Goal: Obtain resource: Obtain resource

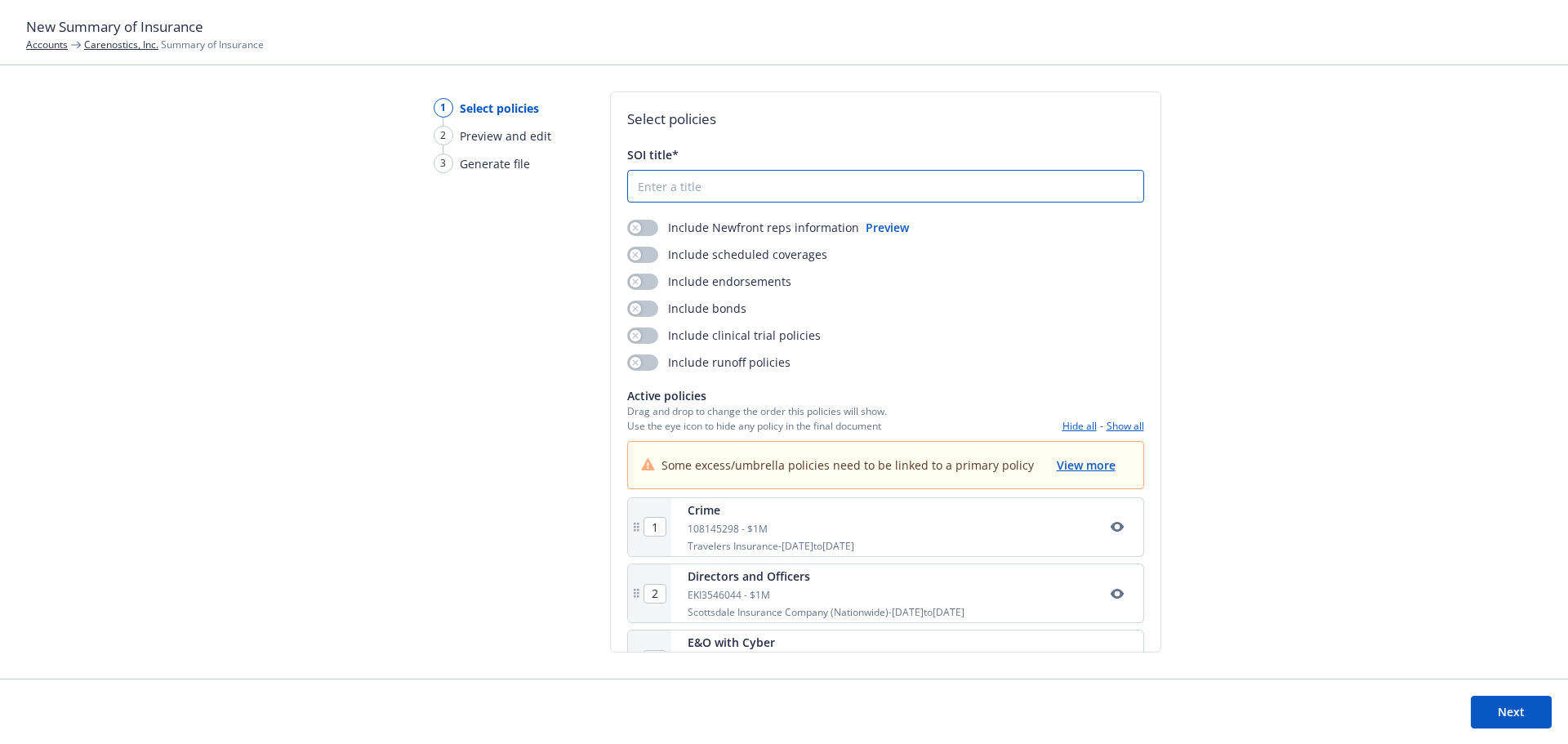
click at [732, 187] on input "SOI title*" at bounding box center [885, 185] width 515 height 31
type input "[DATE]-[DATE] Summary of Insurance"
click at [651, 216] on div "SOI title* [DATE]-[DATE] Summary of Insurance Include Newfront reps information…" at bounding box center [885, 418] width 517 height 543
click at [644, 224] on button "button" at bounding box center [642, 227] width 31 height 16
click at [642, 260] on button "button" at bounding box center [642, 254] width 31 height 16
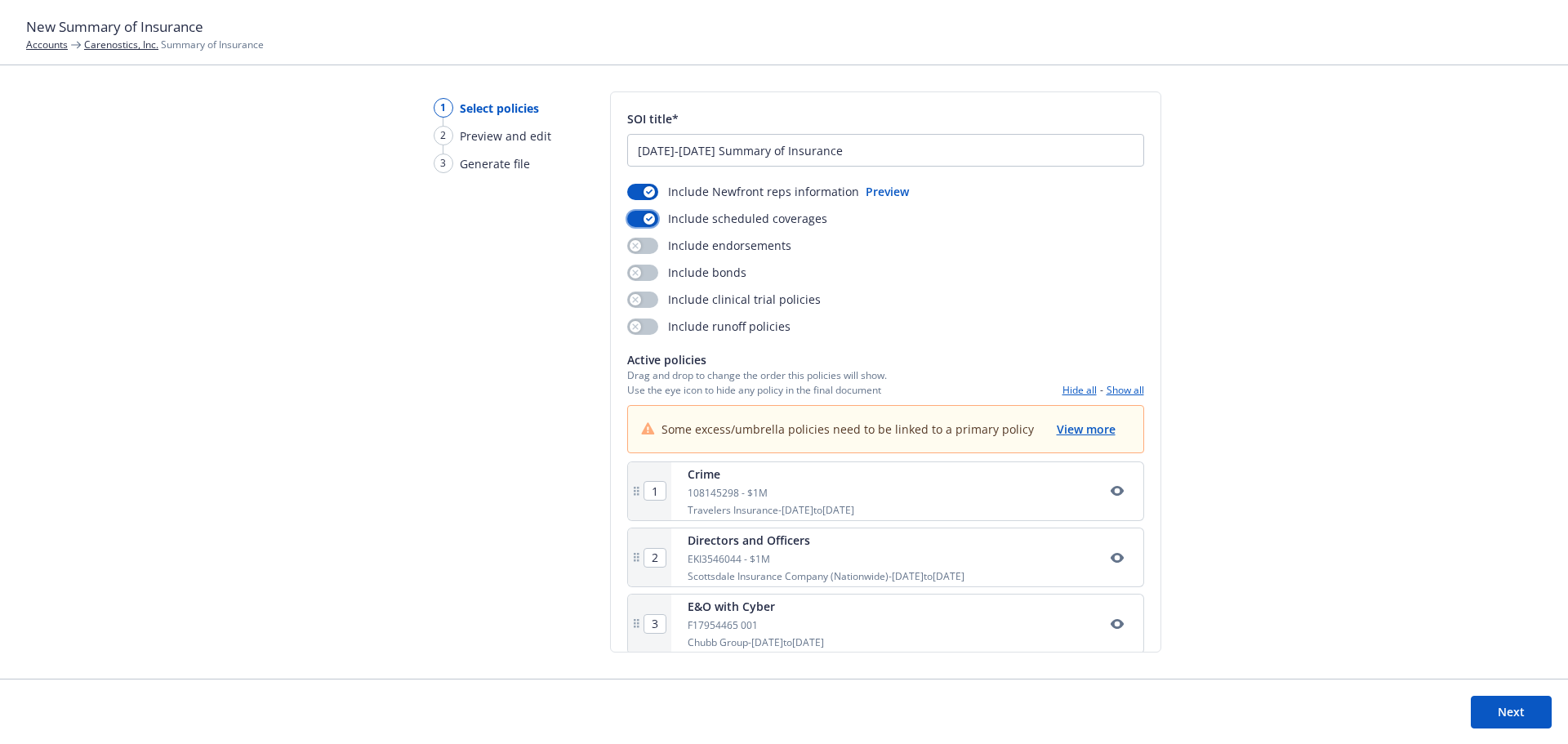
scroll to position [55, 0]
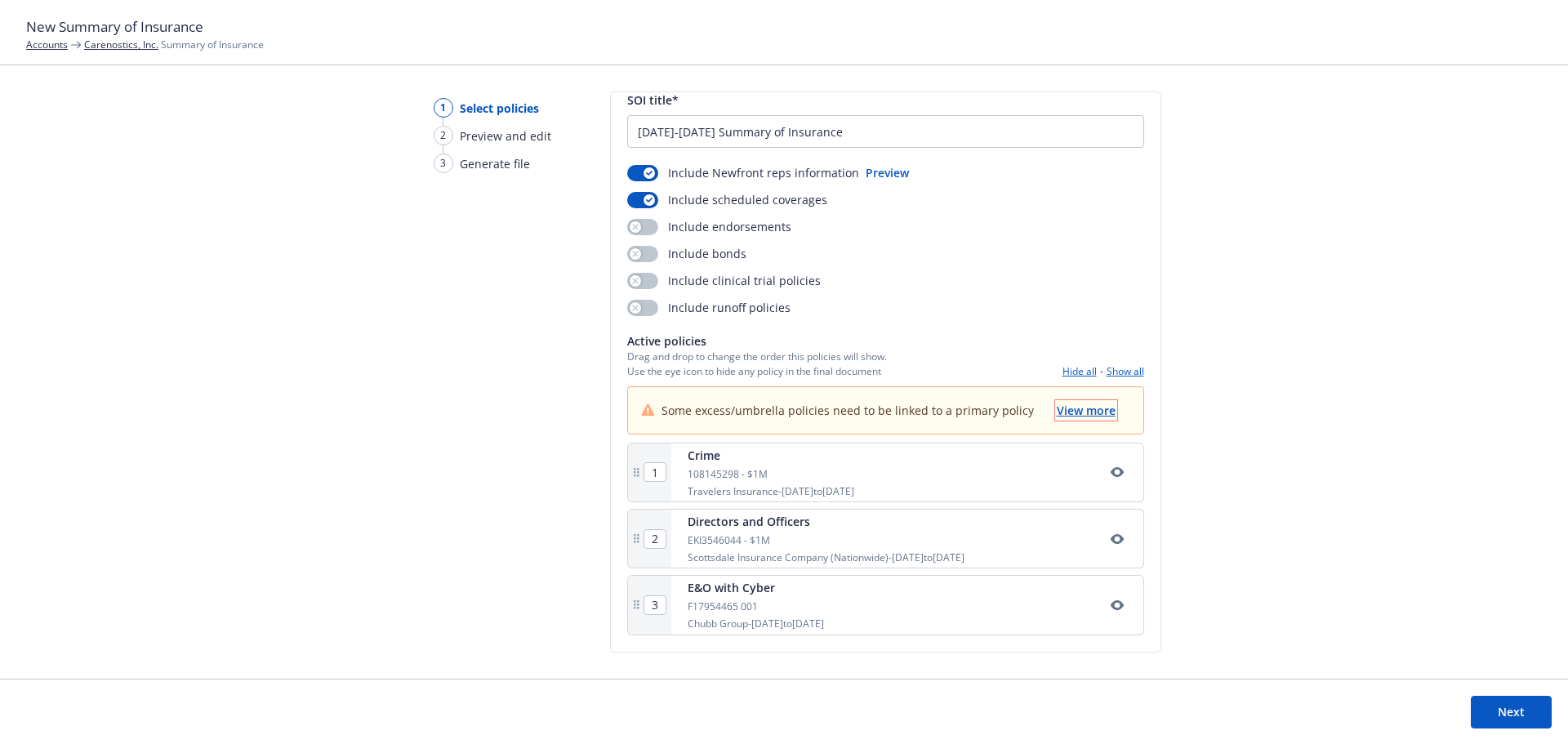
click at [1078, 408] on span "View more" at bounding box center [1086, 410] width 59 height 15
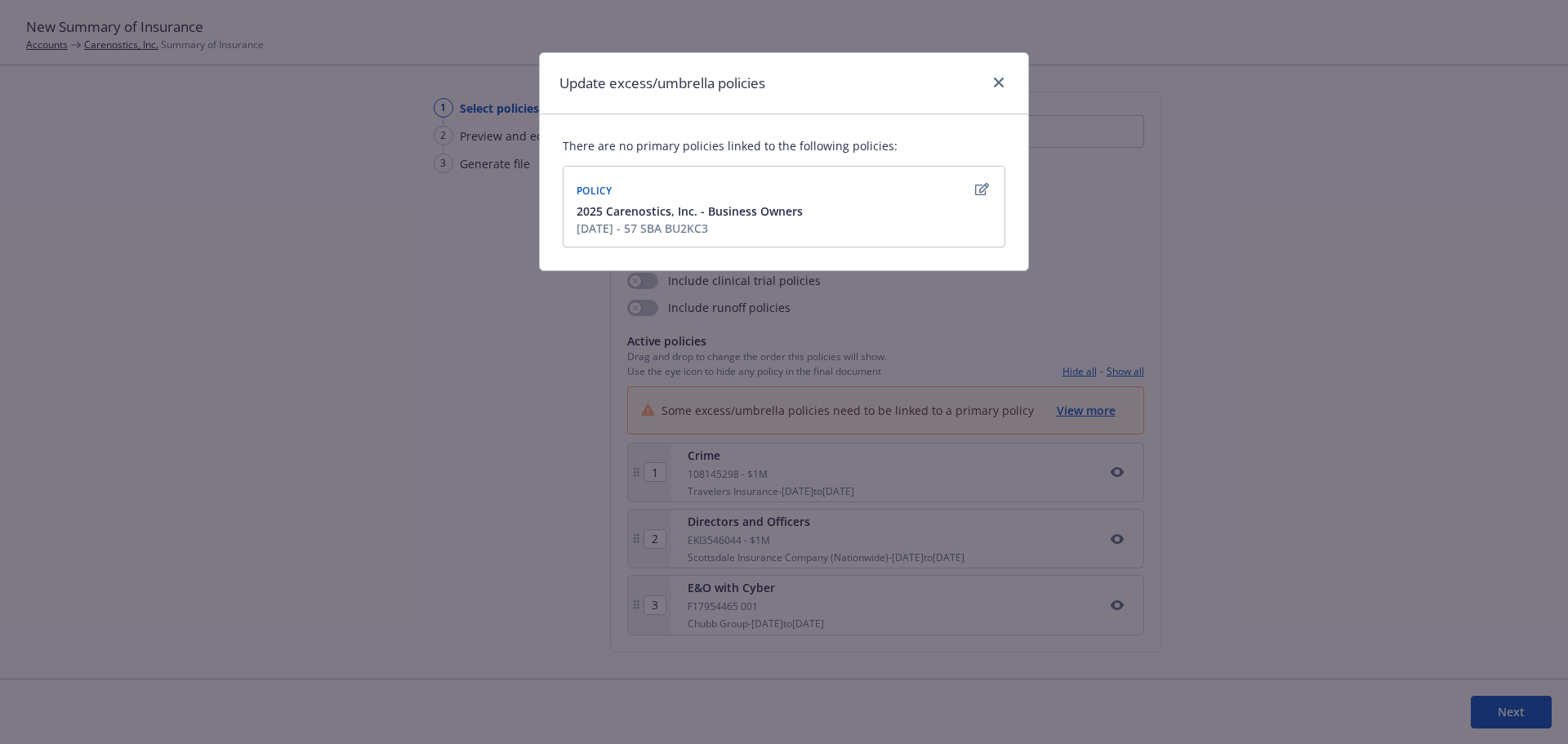
click at [894, 205] on div "2025 Carenostics, Inc. - Business Owners [DATE] - 57 SBA BU2KC3" at bounding box center [783, 219] width 421 height 34
click at [1002, 76] on link "close" at bounding box center [999, 82] width 20 height 20
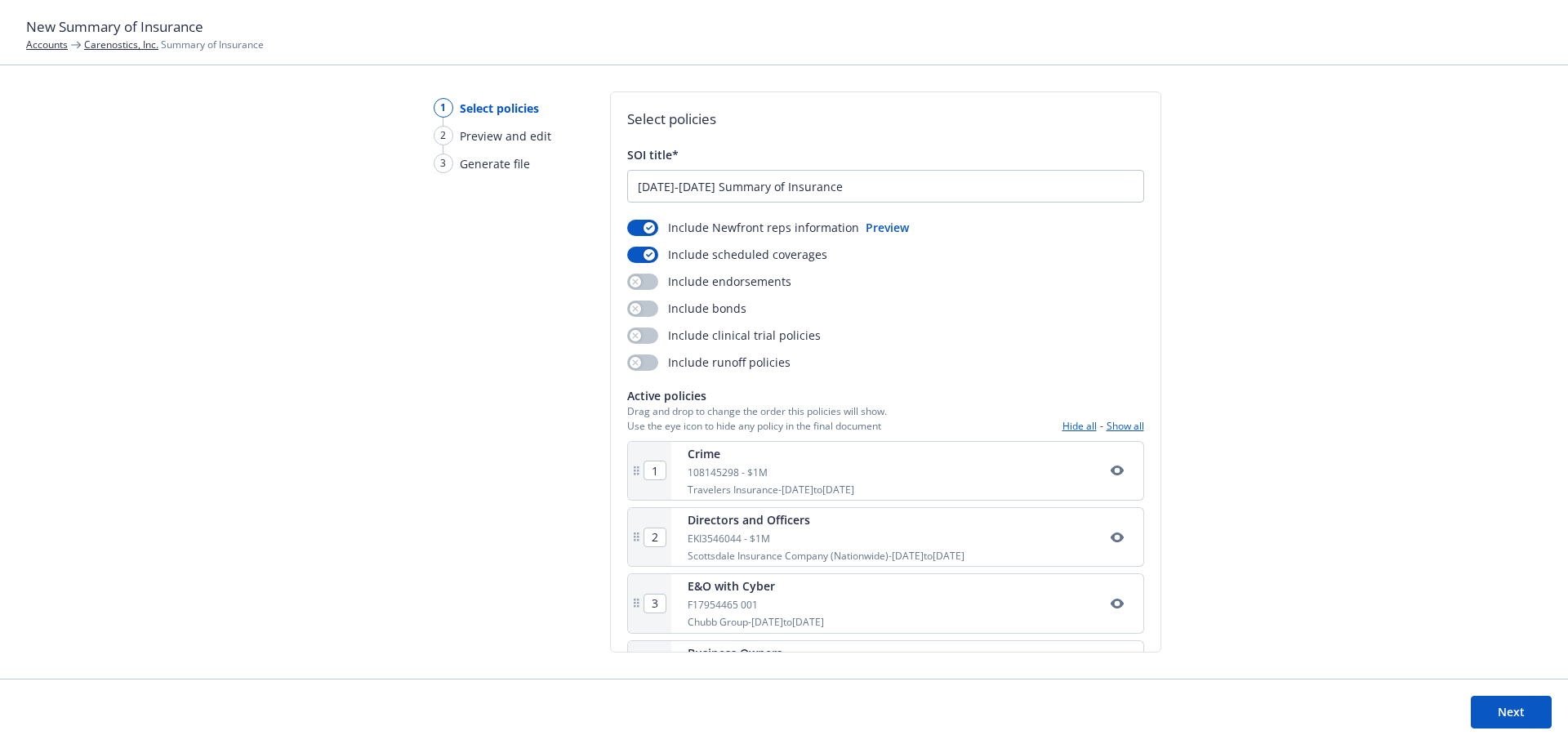
scroll to position [64, 0]
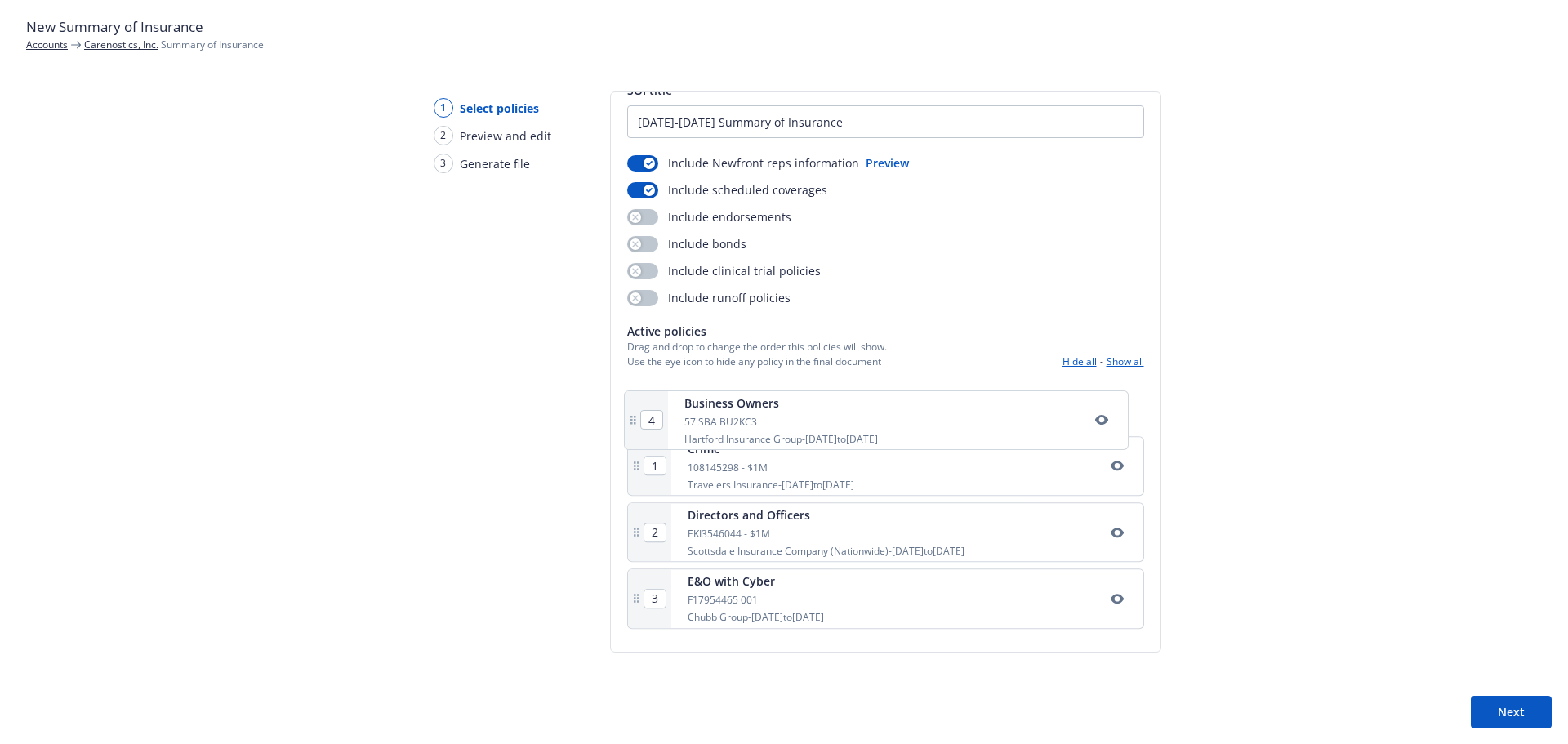
drag, startPoint x: 720, startPoint y: 592, endPoint x: 724, endPoint y: 389, distance: 203.0
click at [724, 389] on div "1 Crime 108145298 - $1M Travelers Insurance - [DATE] to [DATE] 2 Directors and …" at bounding box center [885, 506] width 517 height 259
type input "2"
type input "3"
type input "4"
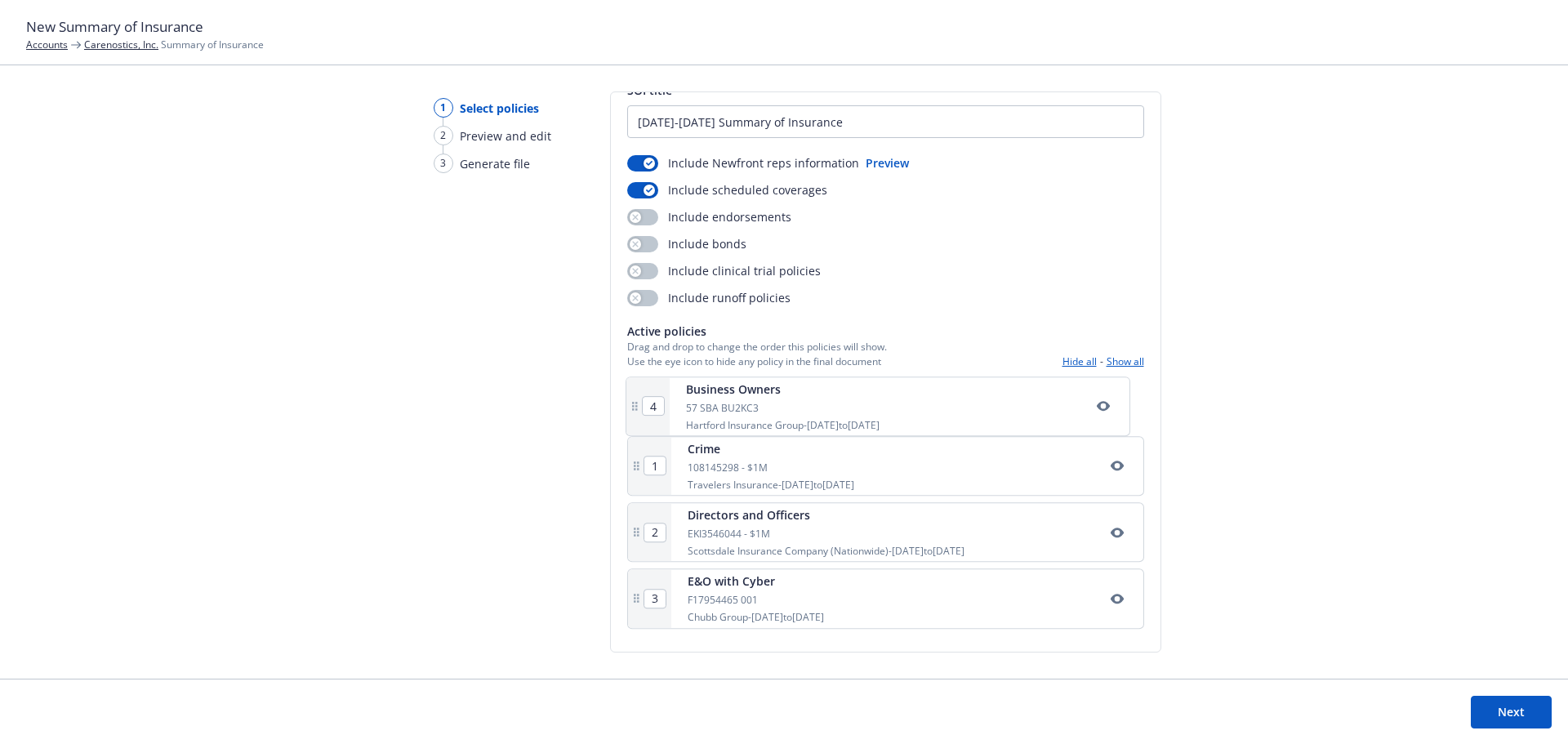
type input "1"
drag, startPoint x: 740, startPoint y: 600, endPoint x: 744, endPoint y: 535, distance: 65.1
click at [744, 535] on div "1 Business Owners 57 SBA BU2KC3 Hartford Insurance Group - [DATE] to [DATE] 2 C…" at bounding box center [885, 506] width 517 height 259
type input "4"
type input "3"
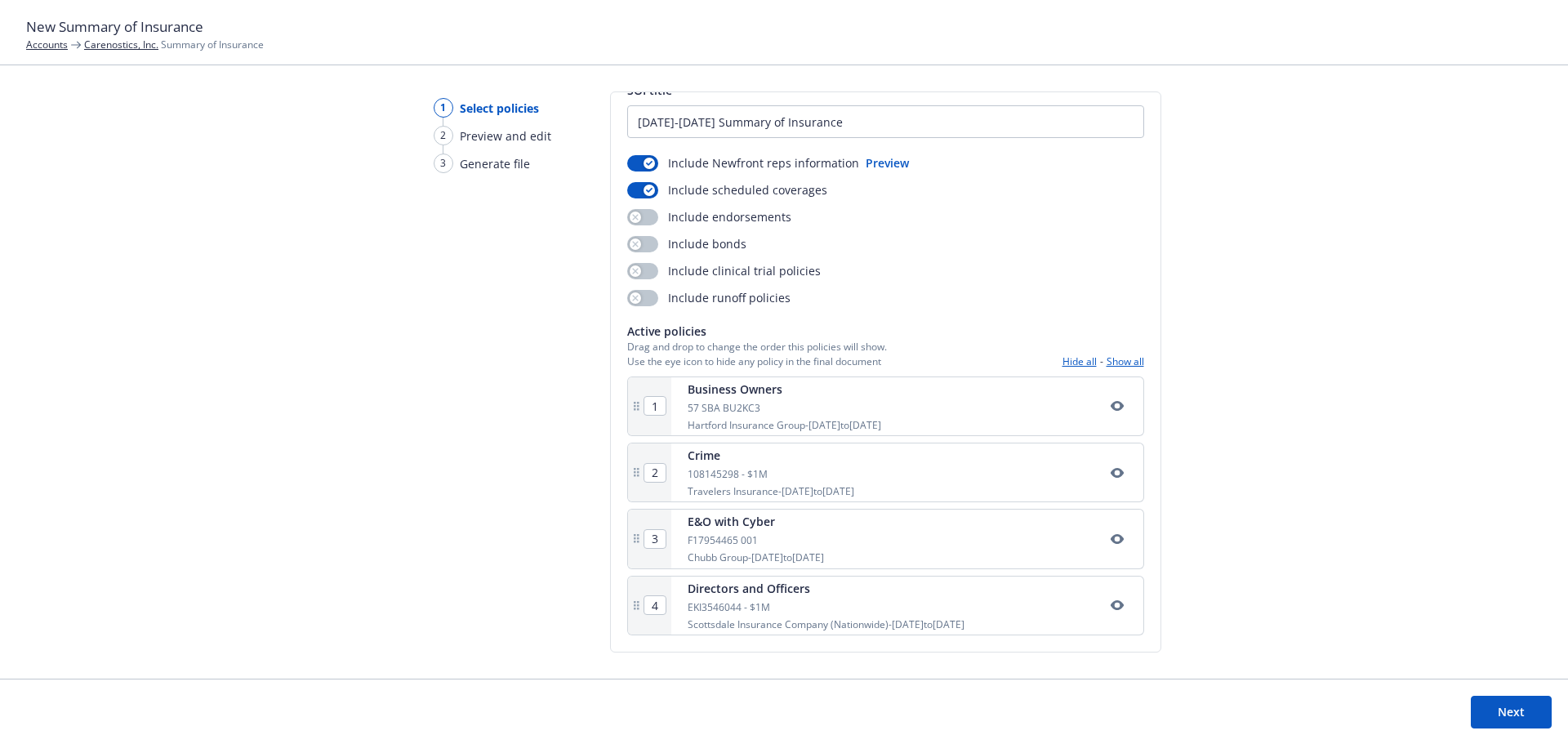
click at [1518, 717] on button "Next" at bounding box center [1510, 712] width 80 height 33
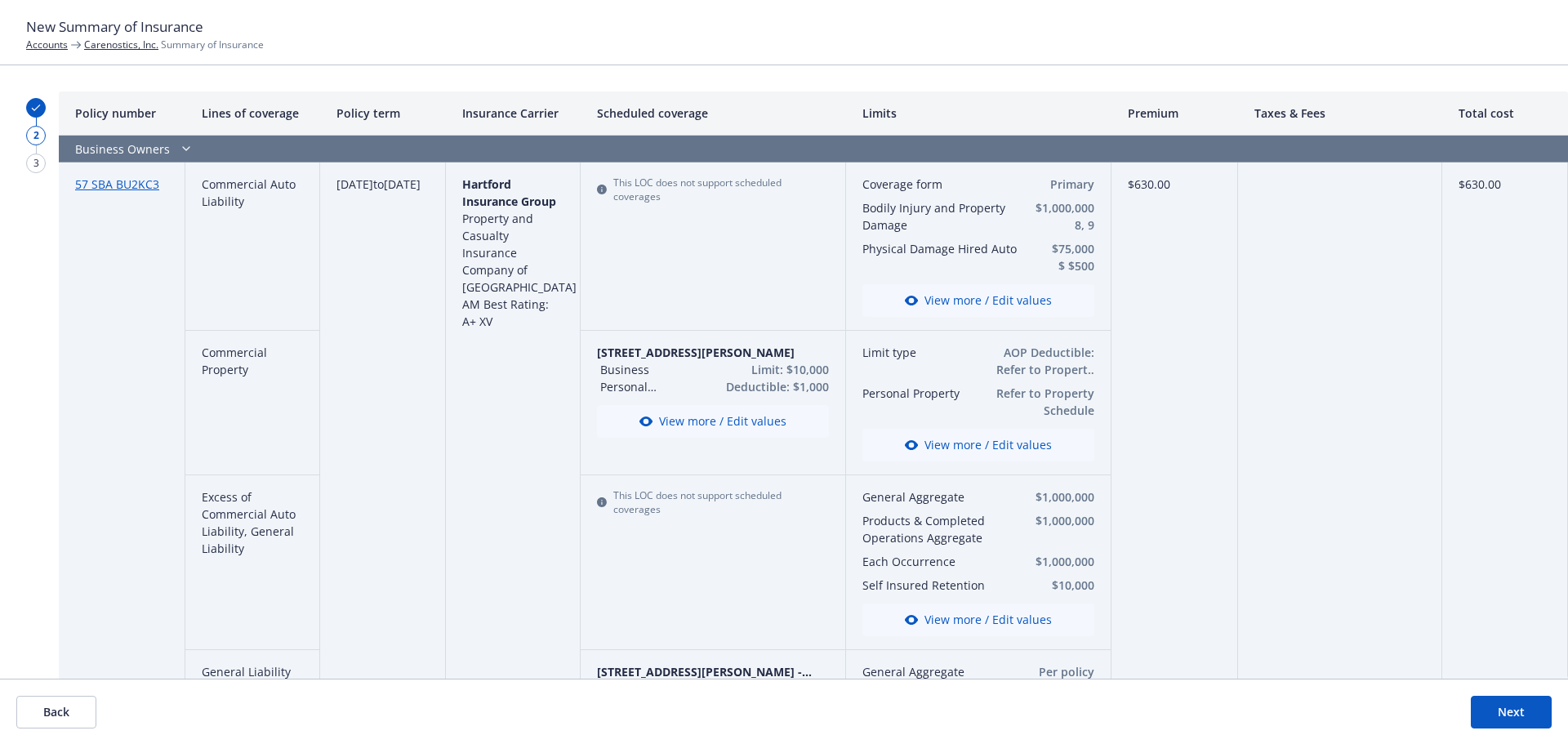
click at [977, 439] on button "View more / Edit values" at bounding box center [978, 444] width 232 height 33
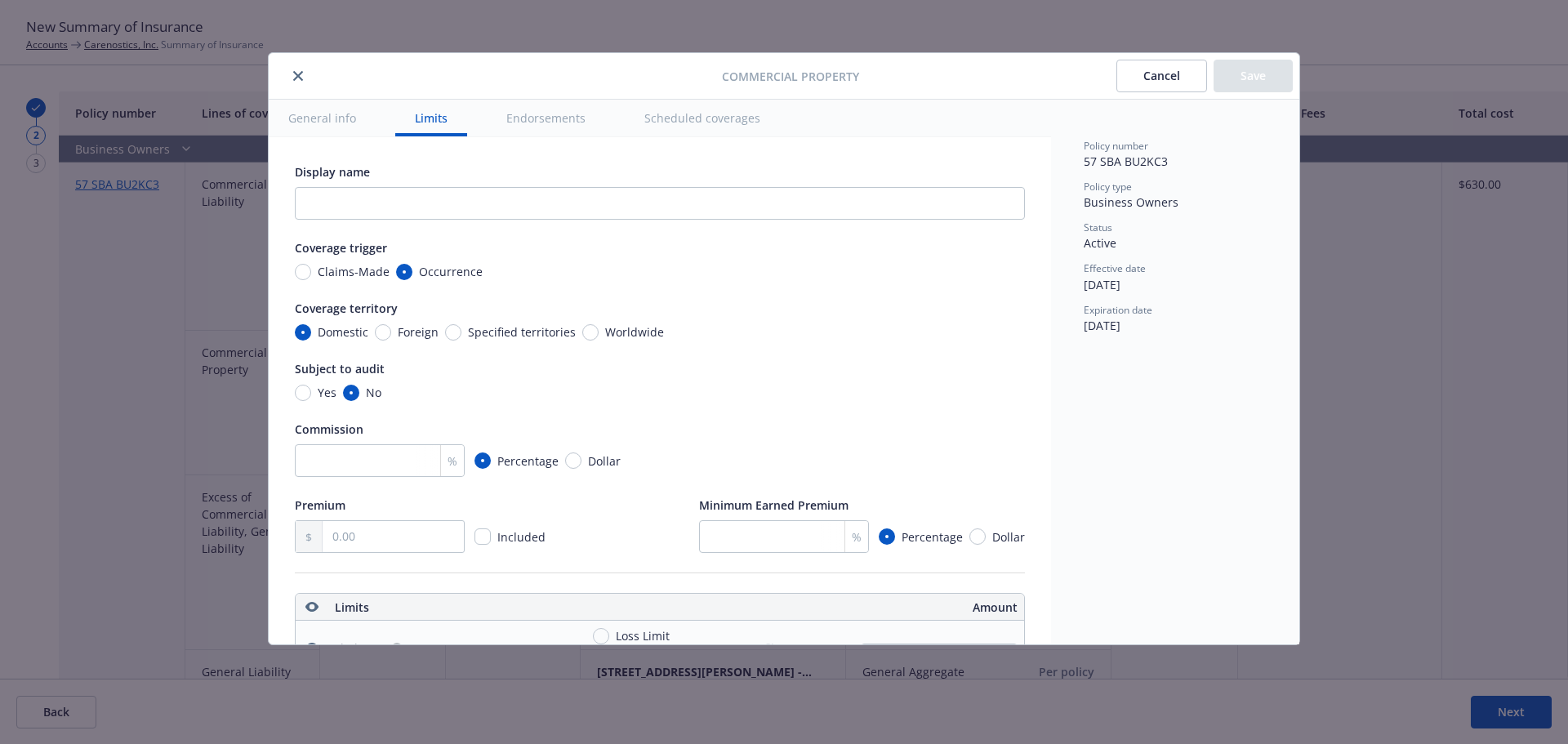
scroll to position [456, 0]
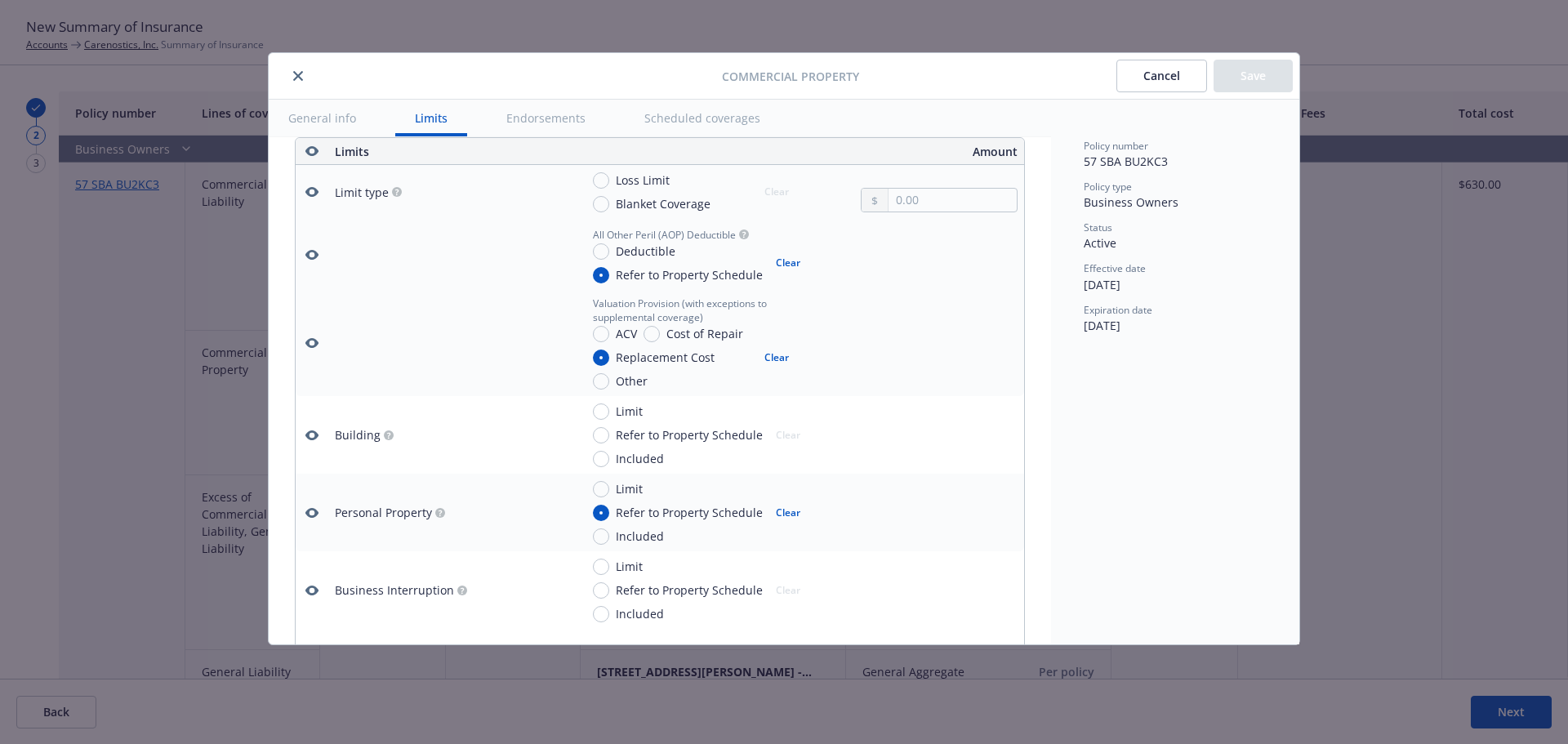
click at [301, 71] on icon "close" at bounding box center [298, 76] width 9 height 9
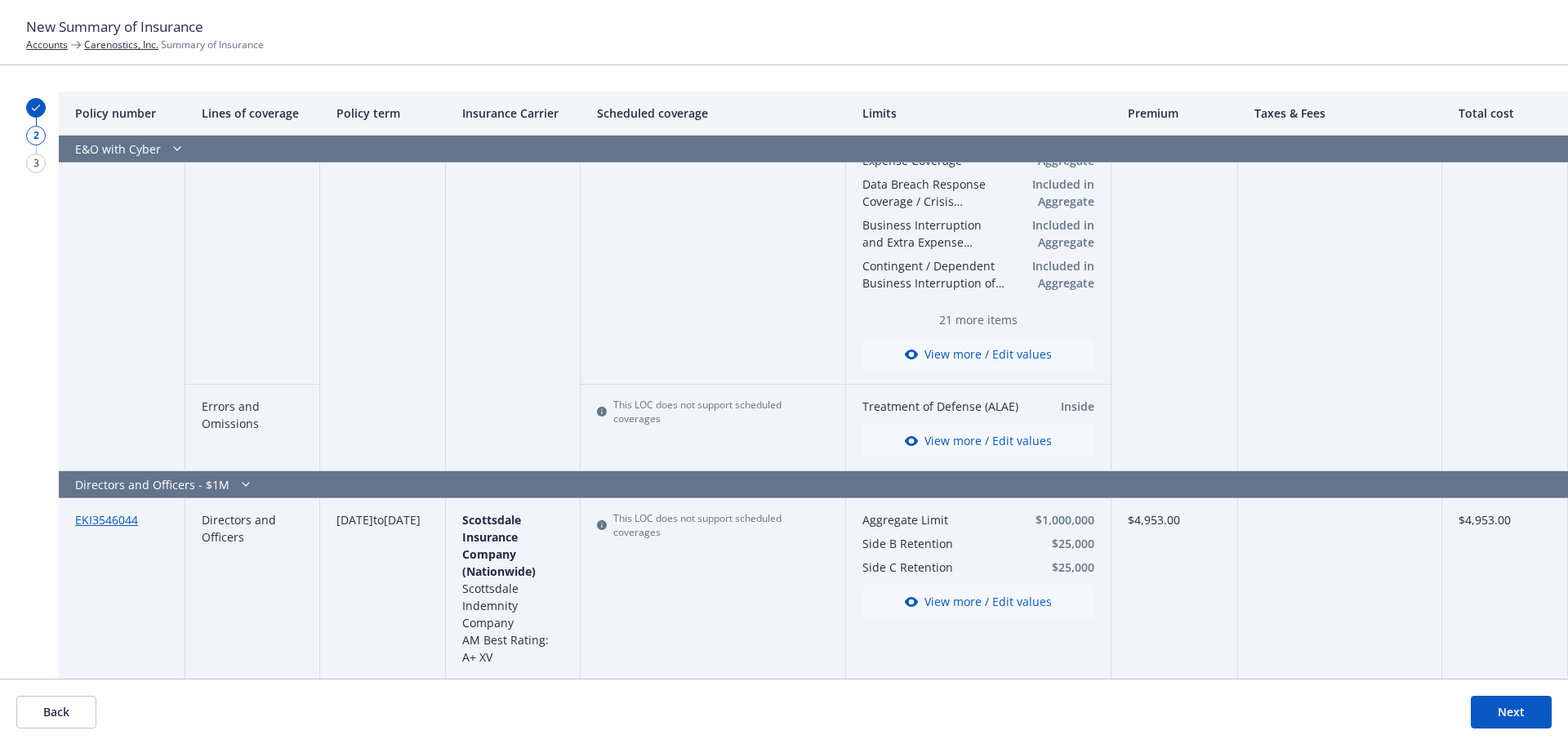
scroll to position [1228, 0]
click at [1501, 706] on button "Next" at bounding box center [1510, 712] width 80 height 33
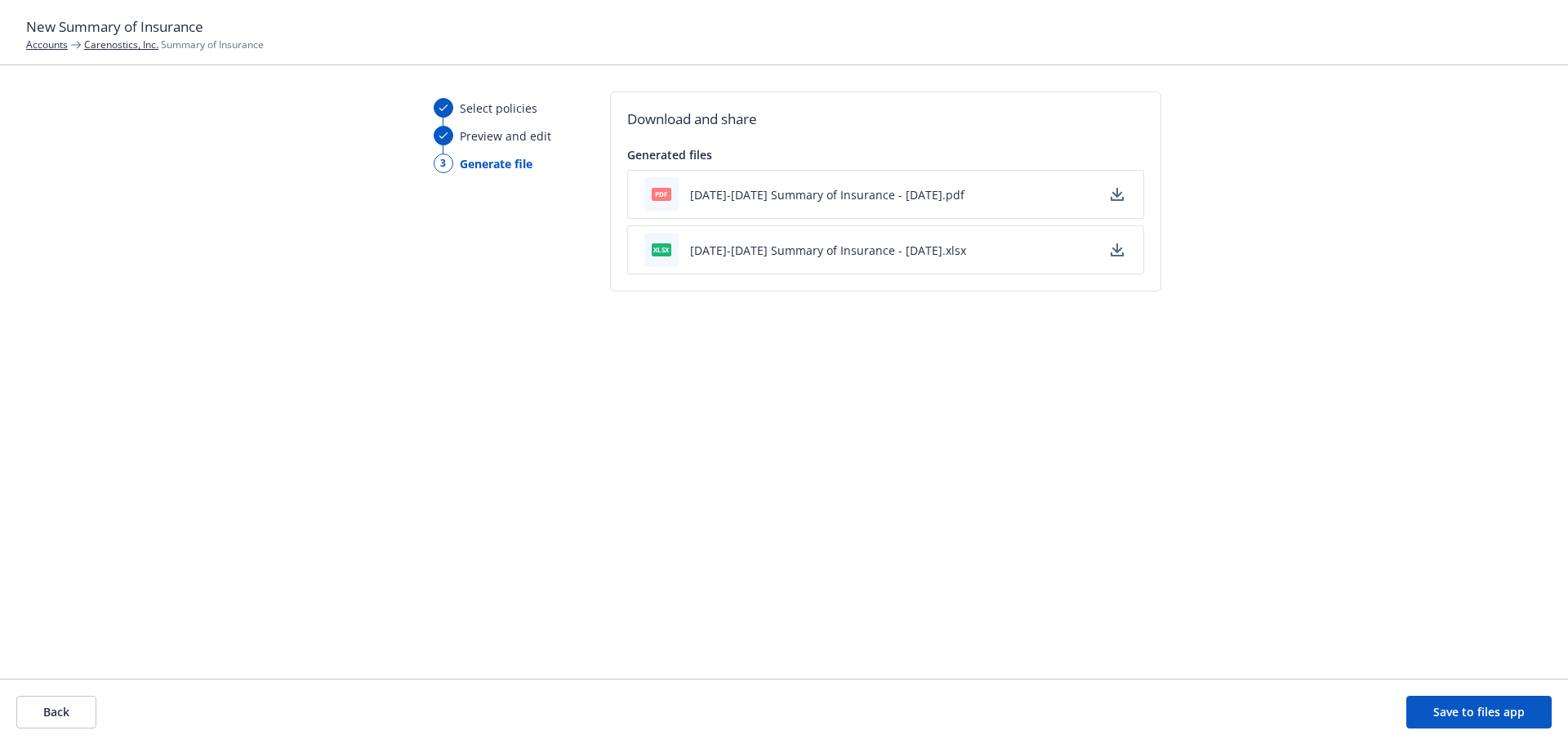
click at [1112, 246] on icon "button" at bounding box center [1117, 250] width 13 height 13
